Goal: Information Seeking & Learning: Learn about a topic

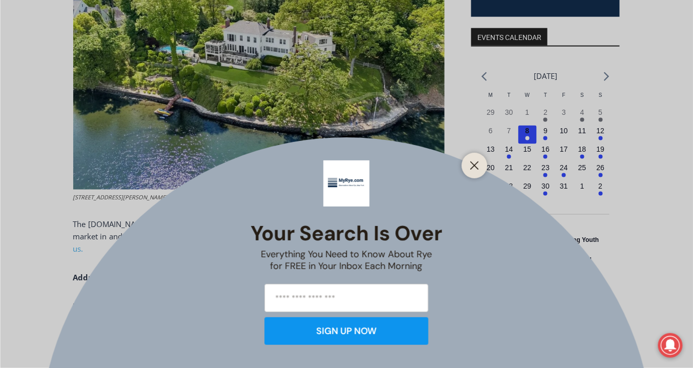
scroll to position [369, 0]
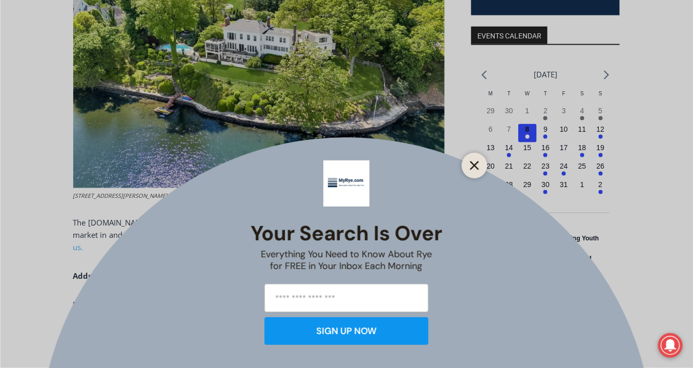
click at [476, 164] on line "Close" at bounding box center [474, 165] width 7 height 7
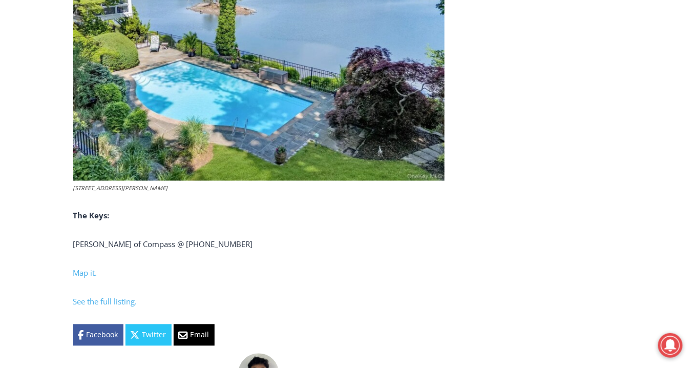
scroll to position [3893, 0]
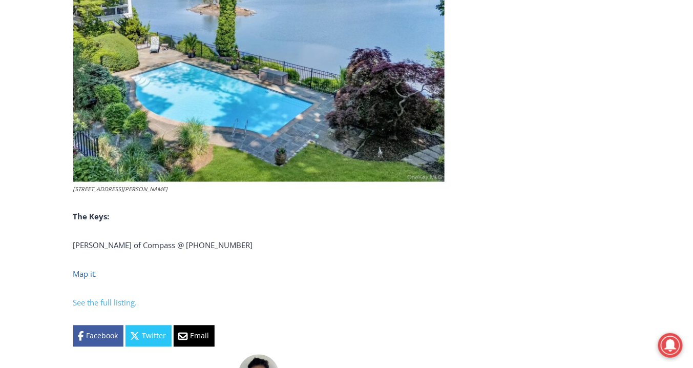
click at [82, 279] on span "Map it." at bounding box center [85, 274] width 24 height 10
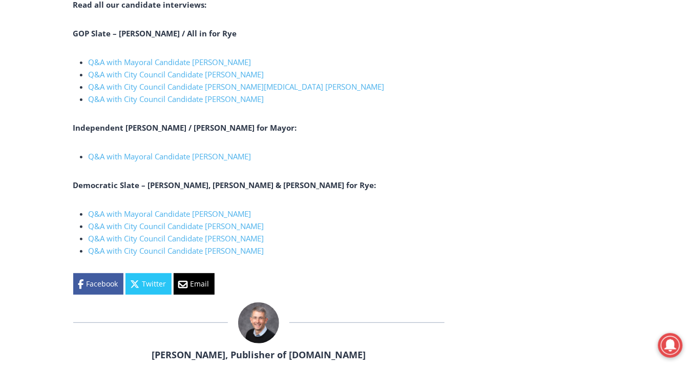
scroll to position [2254, 0]
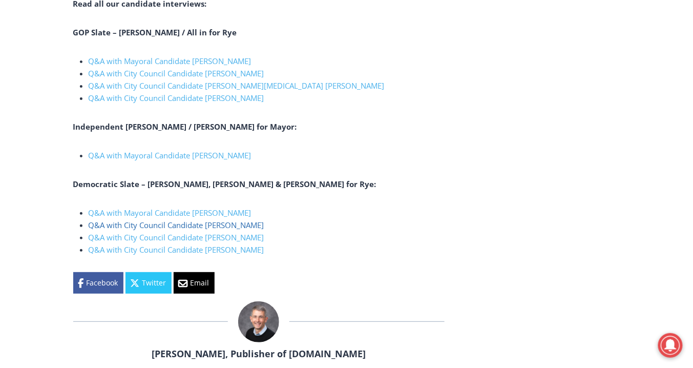
click at [109, 230] on span "Q&A with City Council Candidate [PERSON_NAME]" at bounding box center [177, 225] width 176 height 10
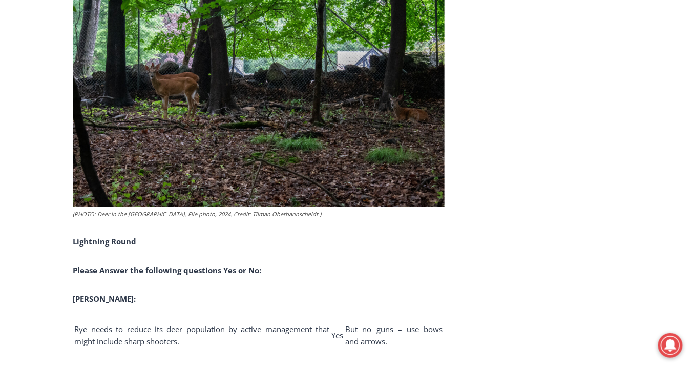
scroll to position [1516, 0]
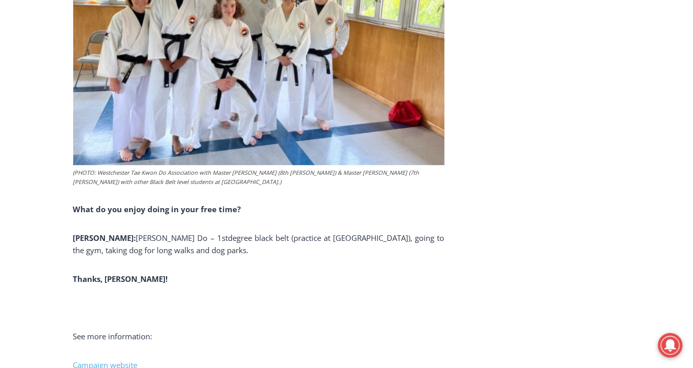
scroll to position [7745, 0]
